Goal: Transaction & Acquisition: Book appointment/travel/reservation

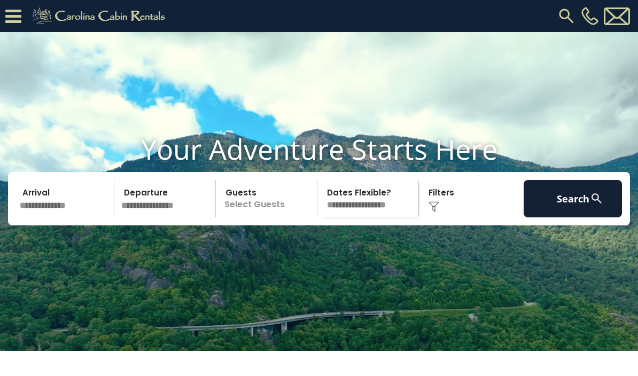
scroll to position [23, 0]
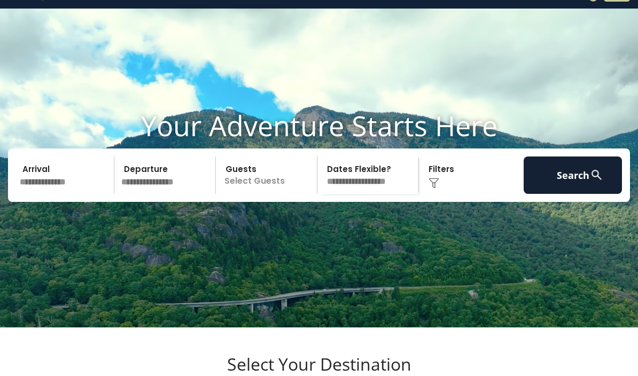
click at [47, 193] on input "text" at bounding box center [65, 174] width 98 height 37
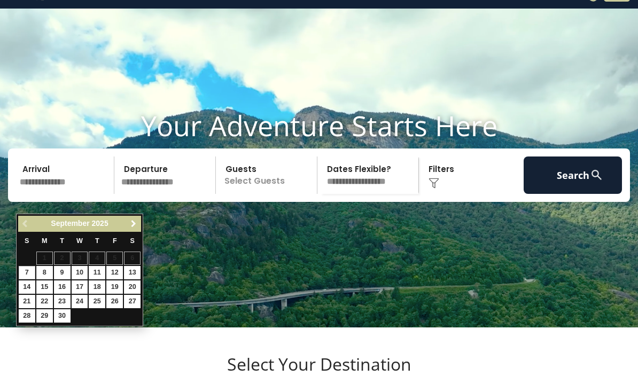
click at [129, 223] on span "Next" at bounding box center [133, 223] width 9 height 9
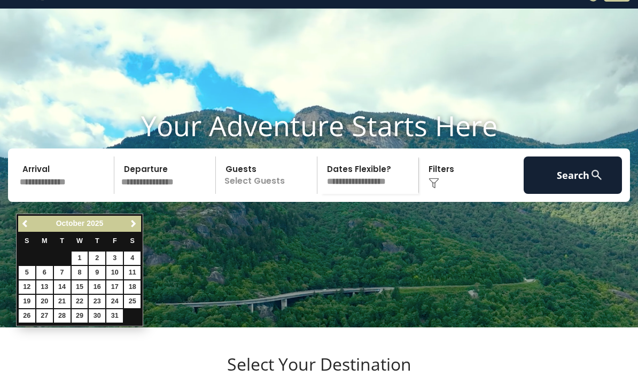
click at [131, 226] on span "Next" at bounding box center [133, 223] width 9 height 9
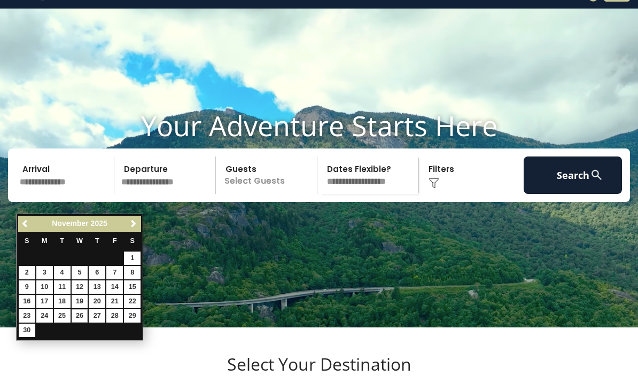
click at [73, 309] on link "26" at bounding box center [80, 315] width 17 height 13
type input "********"
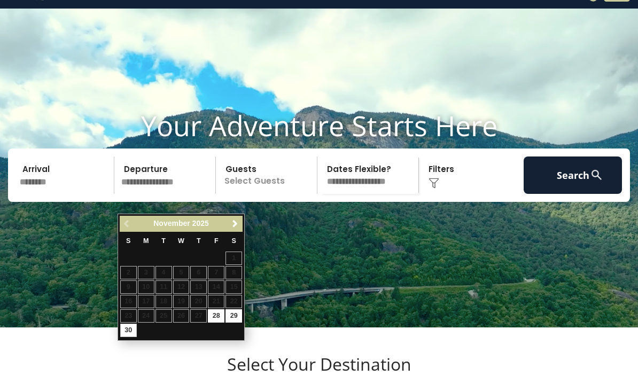
click at [129, 328] on link "30" at bounding box center [128, 330] width 17 height 13
type input "********"
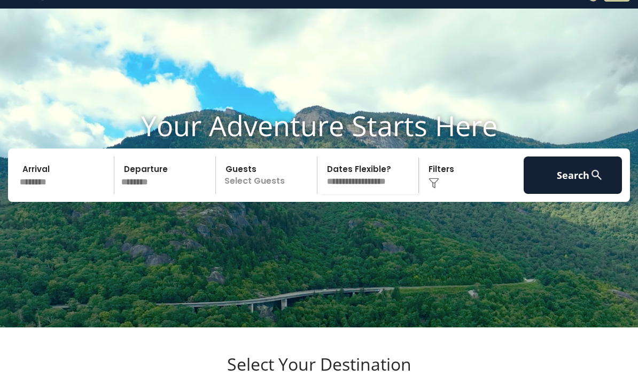
click at [285, 191] on p "Select Guests" at bounding box center [268, 174] width 98 height 37
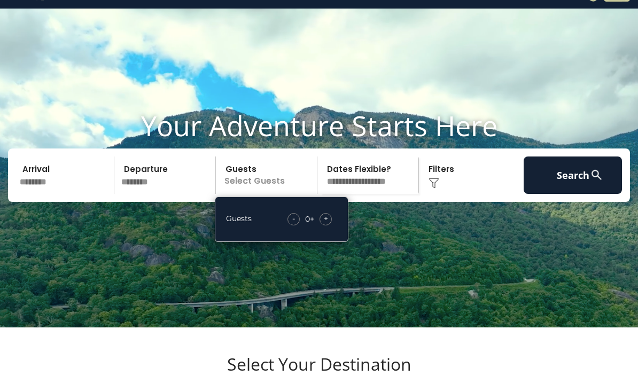
click at [330, 232] on div "Guests - 0 + +" at bounding box center [282, 219] width 134 height 45
click at [332, 225] on div "- 0 + +" at bounding box center [309, 219] width 55 height 12
click at [331, 225] on div "+" at bounding box center [325, 219] width 12 height 12
click at [335, 225] on div "- 2 + +" at bounding box center [310, 219] width 54 height 12
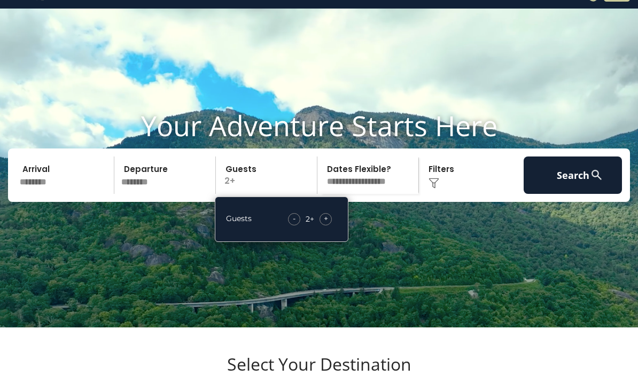
click at [330, 225] on div "+" at bounding box center [325, 219] width 12 height 12
click at [331, 225] on div "+" at bounding box center [325, 219] width 12 height 12
click at [515, 247] on video at bounding box center [319, 168] width 638 height 319
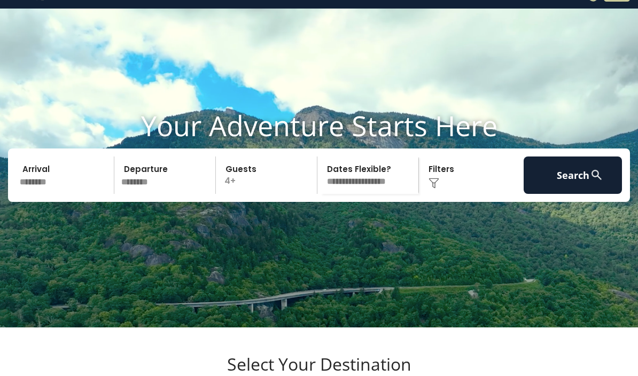
click at [570, 193] on button "Search" at bounding box center [572, 174] width 98 height 37
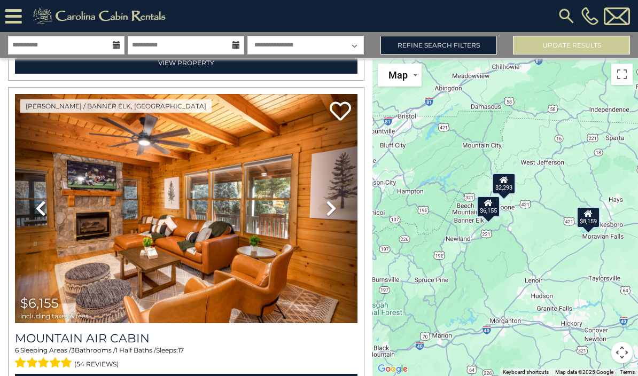
scroll to position [654, 0]
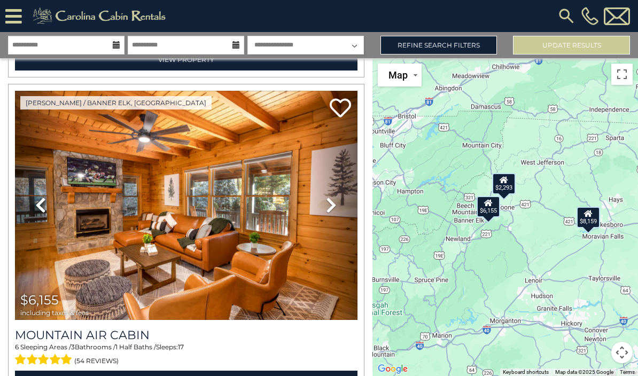
click at [465, 46] on link "Refine Search Filters" at bounding box center [438, 45] width 117 height 19
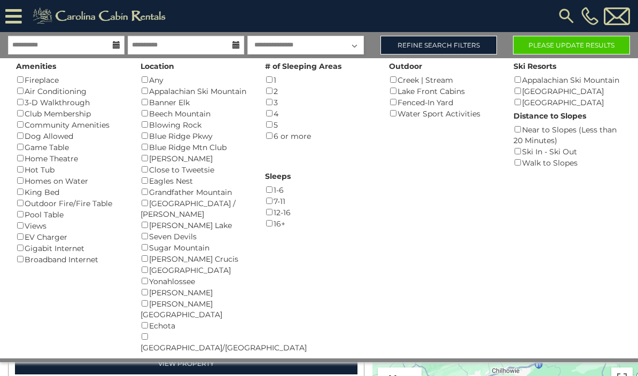
click at [373, 184] on div "1-6 ()" at bounding box center [319, 189] width 108 height 11
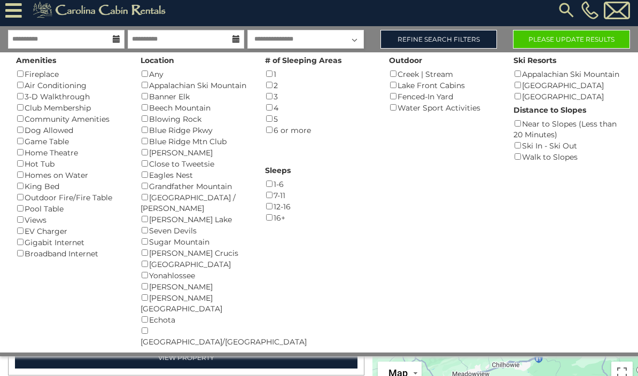
scroll to position [7, 0]
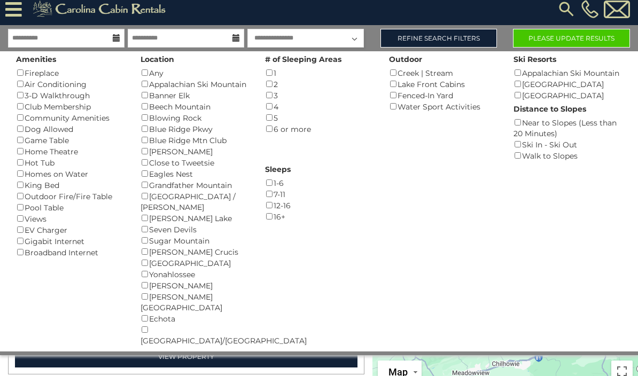
click at [566, 40] on button "Please Update Results" at bounding box center [571, 38] width 117 height 19
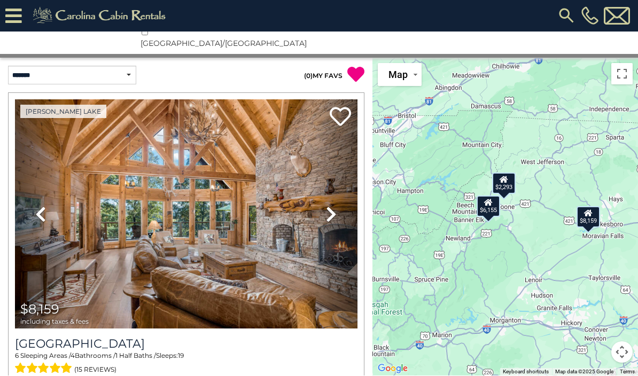
scroll to position [322, 0]
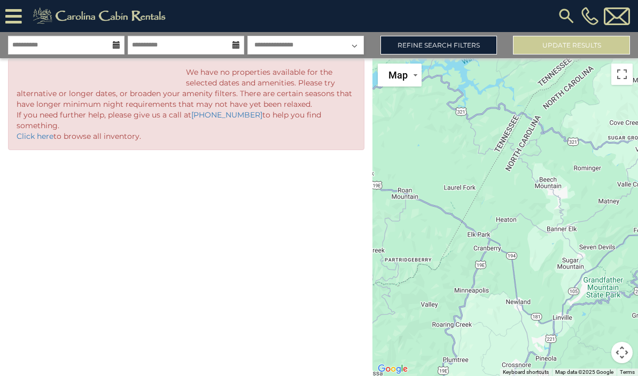
scroll to position [4, 0]
